Goal: Find specific page/section: Find specific page/section

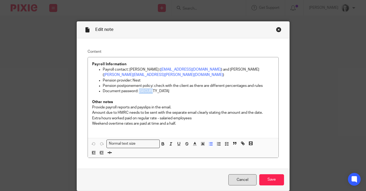
click at [249, 174] on link "Cancel" at bounding box center [242, 179] width 28 height 11
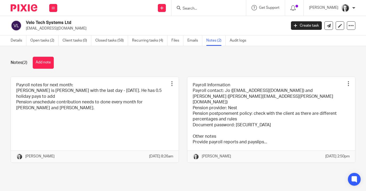
click at [191, 9] on input "Search" at bounding box center [206, 8] width 48 height 5
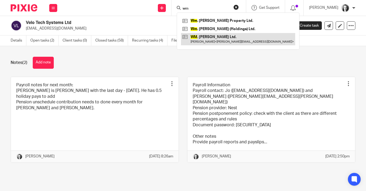
type input "wm"
click at [210, 38] on link at bounding box center [238, 39] width 114 height 12
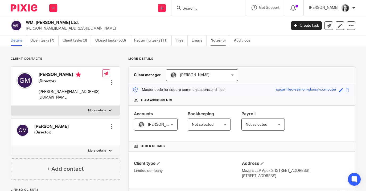
click at [219, 43] on link "Notes (3)" at bounding box center [220, 40] width 19 height 10
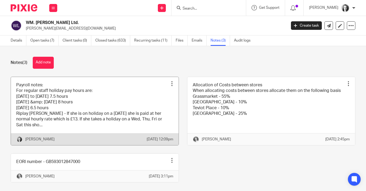
scroll to position [21, 0]
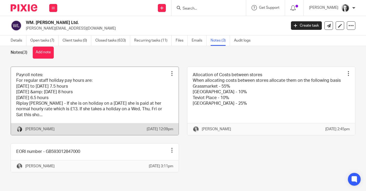
click at [134, 87] on link at bounding box center [95, 101] width 168 height 68
